Goal: Navigation & Orientation: Find specific page/section

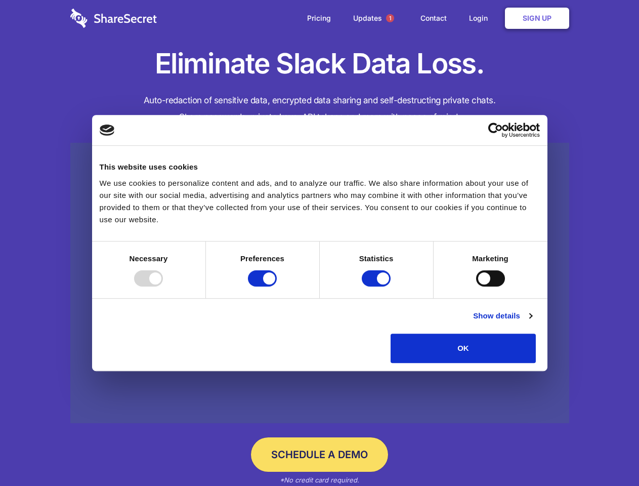
click at [163, 286] on div at bounding box center [148, 278] width 29 height 16
click at [277, 286] on input "Preferences" at bounding box center [262, 278] width 29 height 16
checkbox input "false"
click at [378, 286] on input "Statistics" at bounding box center [376, 278] width 29 height 16
checkbox input "false"
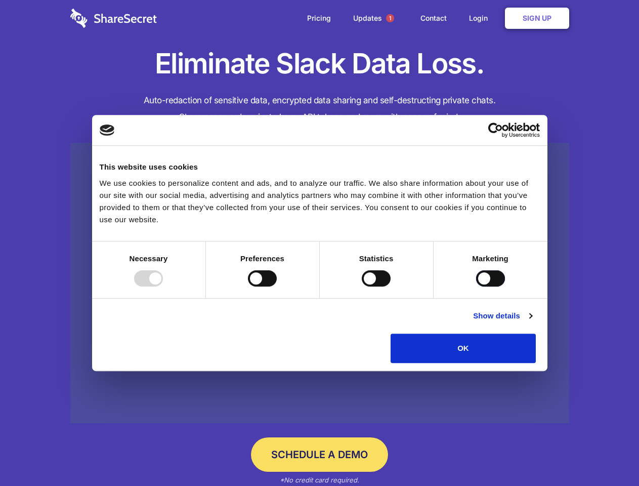
click at [476, 286] on input "Marketing" at bounding box center [490, 278] width 29 height 16
checkbox input "true"
click at [532, 322] on link "Show details" at bounding box center [502, 316] width 59 height 12
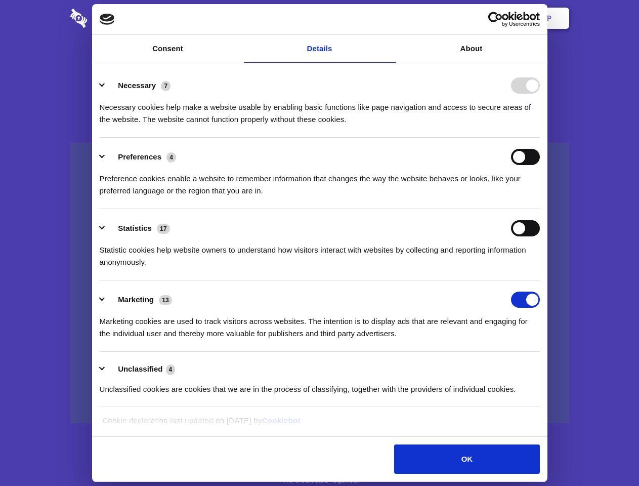
click at [545, 366] on ul "Necessary 7 Necessary cookies help make a website usable by enabling basic func…" at bounding box center [320, 236] width 450 height 341
click at [390, 18] on span "1" at bounding box center [390, 18] width 8 height 8
